Goal: Navigation & Orientation: Go to known website

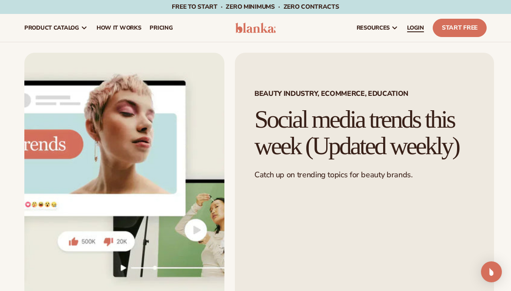
click at [419, 29] on span "LOGIN" at bounding box center [415, 27] width 17 height 7
